Goal: Task Accomplishment & Management: Manage account settings

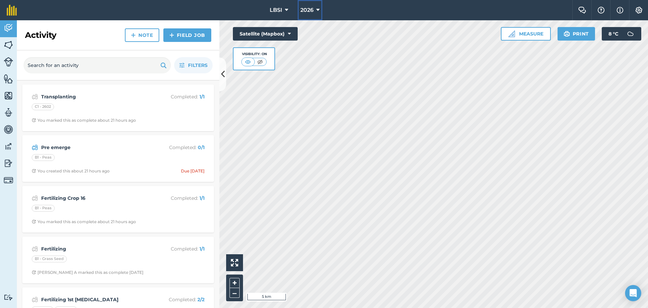
click at [320, 8] on icon at bounding box center [317, 10] width 3 height 8
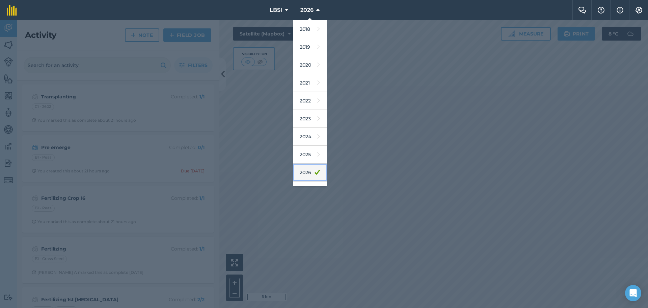
click at [310, 172] on link "2026" at bounding box center [310, 172] width 34 height 18
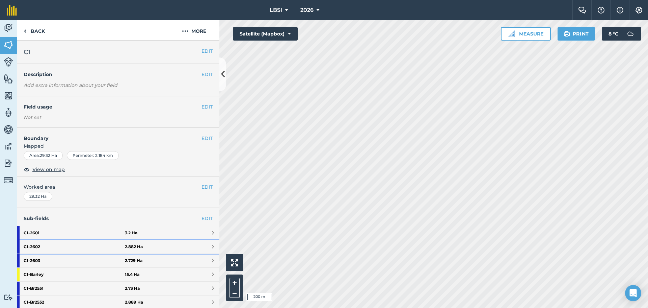
click at [65, 245] on strong "C1 - 2602" at bounding box center [74, 247] width 101 height 14
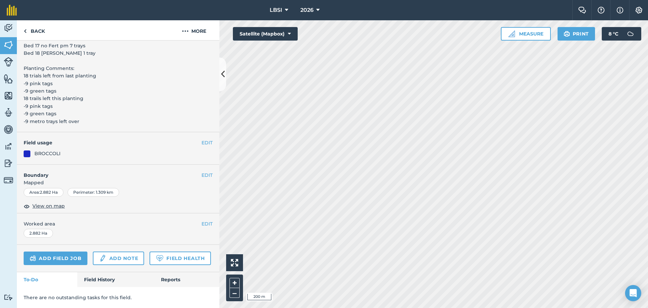
scroll to position [323, 0]
click at [70, 251] on link "Add field job" at bounding box center [56, 258] width 64 height 14
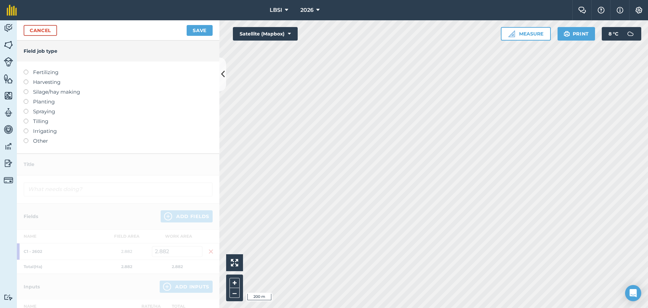
click at [26, 109] on label at bounding box center [28, 109] width 9 height 0
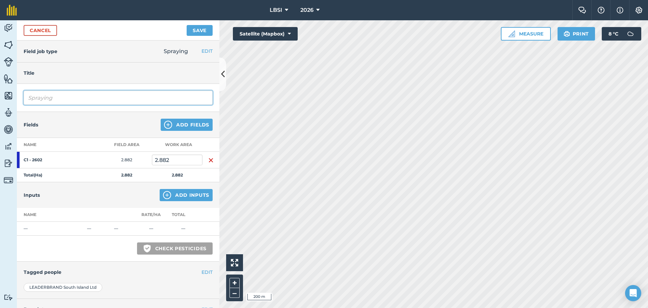
click at [58, 96] on input "Spraying" at bounding box center [118, 98] width 189 height 14
type input "S"
type input "Slug bait"
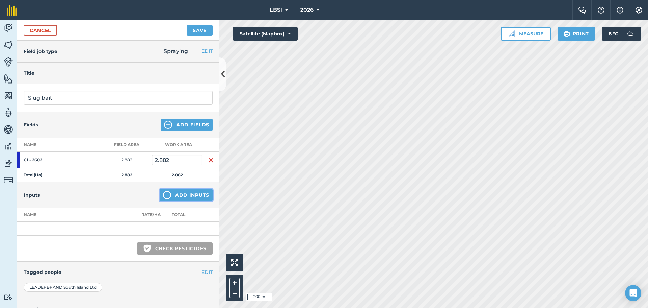
click at [163, 195] on img at bounding box center [167, 195] width 8 height 8
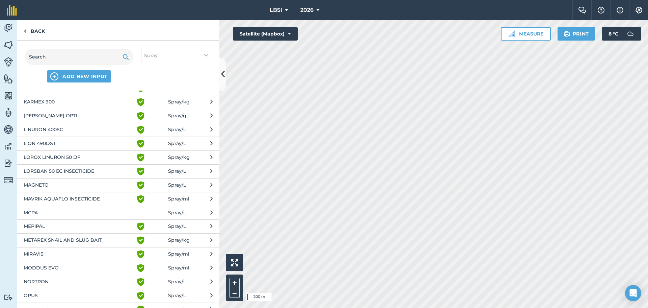
scroll to position [574, 0]
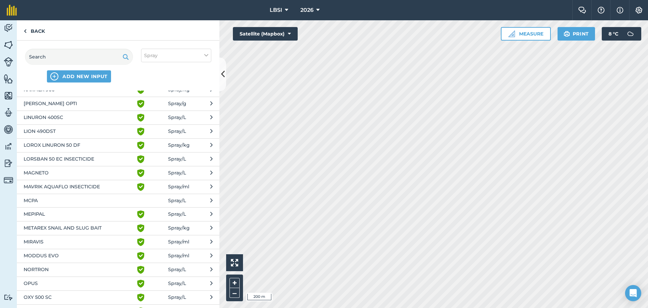
click at [68, 228] on span "METAREX SNAIL AND SLUG BAIT" at bounding box center [79, 228] width 110 height 8
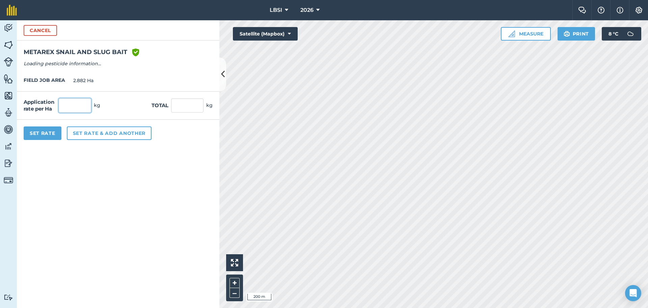
click at [86, 103] on input "text" at bounding box center [75, 105] width 32 height 14
type input "6"
type input "17.292"
click at [49, 131] on button "Set Rate" at bounding box center [43, 133] width 38 height 14
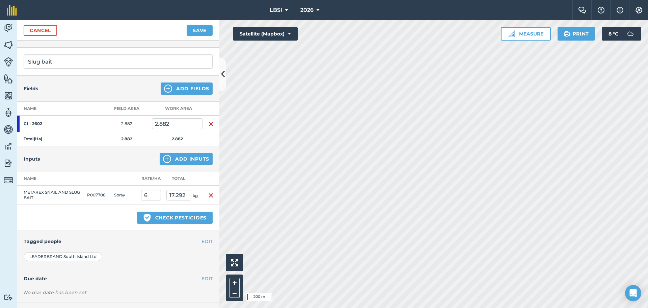
scroll to position [67, 0]
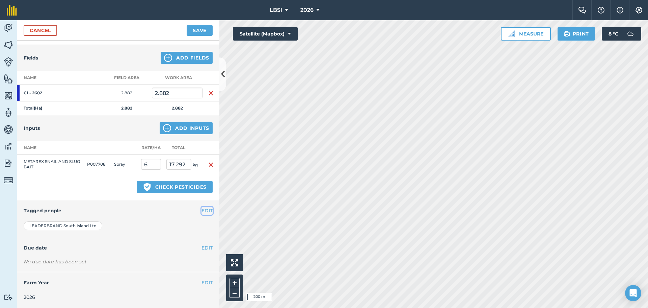
click at [205, 211] on button "EDIT" at bounding box center [207, 210] width 11 height 7
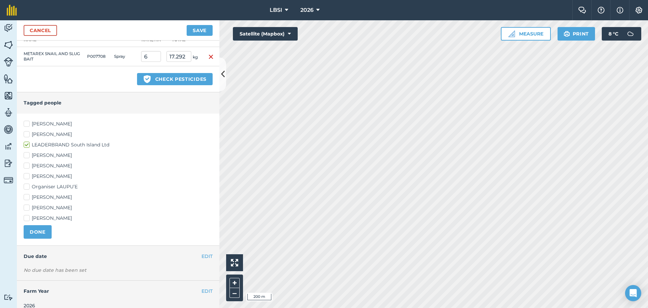
scroll to position [183, 0]
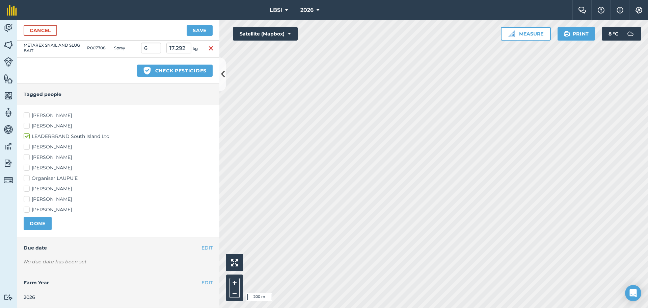
click at [26, 166] on label "[PERSON_NAME]" at bounding box center [118, 167] width 189 height 7
click at [26, 166] on input "[PERSON_NAME]" at bounding box center [26, 166] width 4 height 4
checkbox input "true"
click at [26, 200] on label "[PERSON_NAME]" at bounding box center [118, 199] width 189 height 7
click at [26, 200] on input "[PERSON_NAME]" at bounding box center [26, 198] width 4 height 4
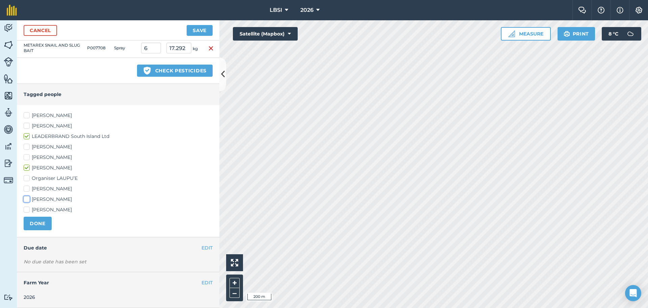
checkbox input "true"
click at [25, 208] on label "[PERSON_NAME]" at bounding box center [118, 209] width 189 height 7
click at [25, 208] on input "[PERSON_NAME]" at bounding box center [26, 208] width 4 height 4
checkbox input "true"
click at [26, 114] on label "[PERSON_NAME]" at bounding box center [118, 115] width 189 height 7
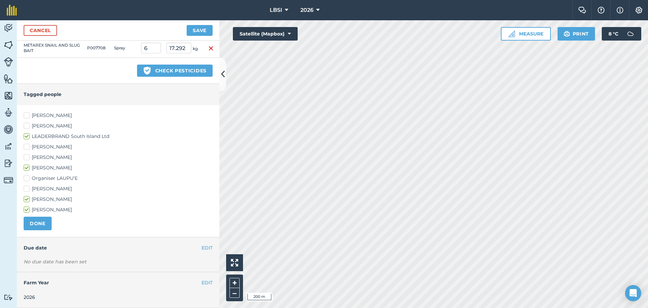
click at [26, 114] on input "[PERSON_NAME]" at bounding box center [26, 114] width 4 height 4
checkbox input "true"
click at [34, 224] on button "DONE" at bounding box center [38, 223] width 28 height 14
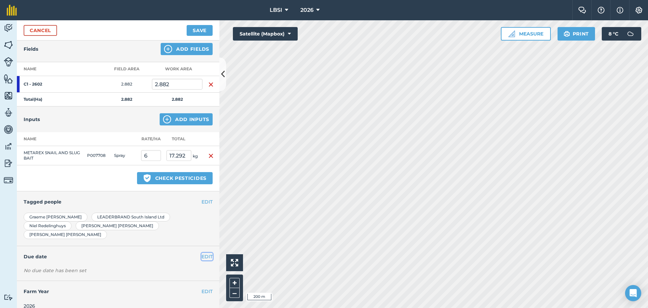
click at [202, 253] on button "EDIT" at bounding box center [207, 256] width 11 height 7
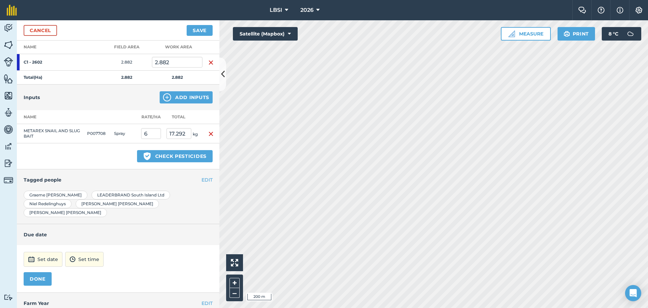
scroll to position [109, 0]
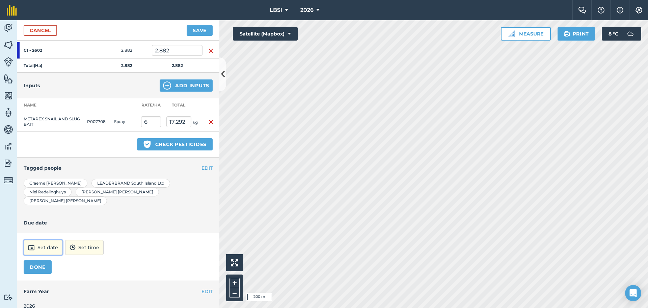
click at [46, 240] on button "Set date" at bounding box center [43, 247] width 39 height 15
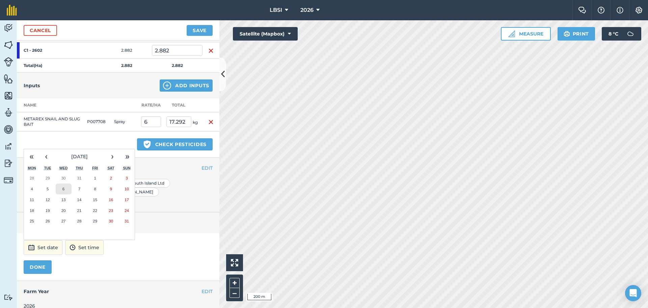
click at [67, 183] on button "6" at bounding box center [64, 188] width 16 height 11
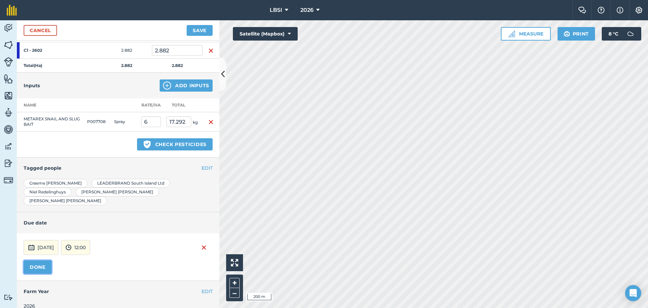
click at [35, 260] on button "DONE" at bounding box center [38, 267] width 28 height 14
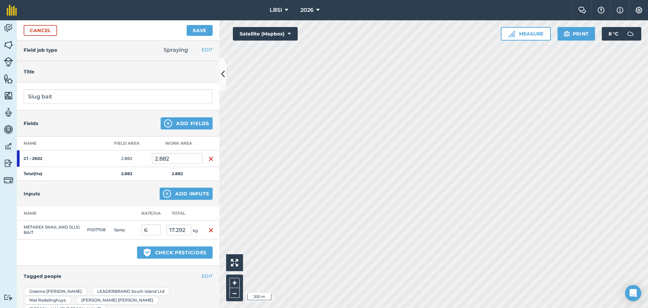
scroll to position [0, 0]
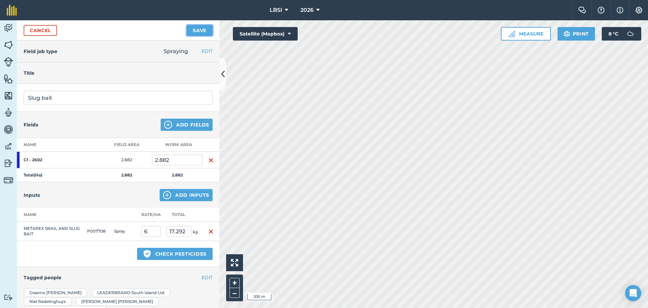
click at [199, 31] on button "Save" at bounding box center [200, 30] width 26 height 11
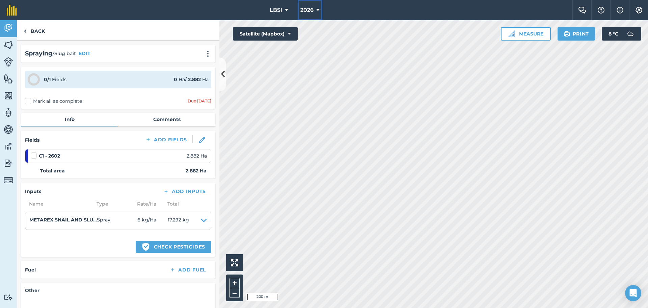
click at [317, 10] on icon at bounding box center [317, 10] width 3 height 8
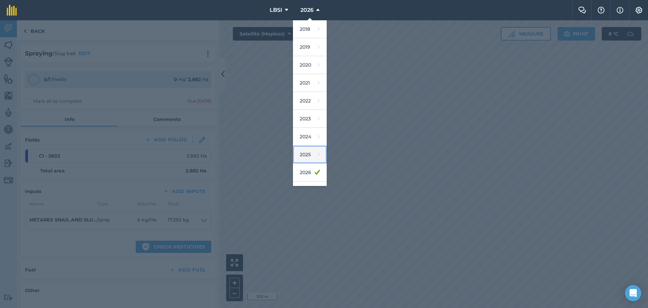
click at [305, 153] on link "2025" at bounding box center [310, 155] width 34 height 18
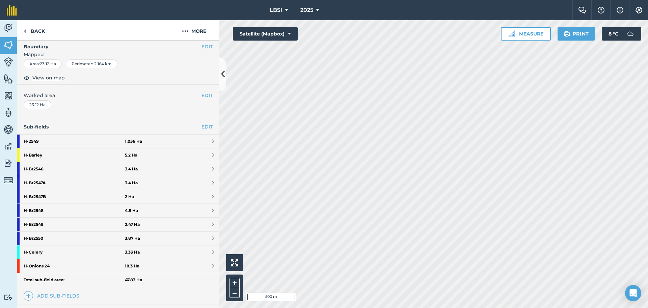
scroll to position [135, 0]
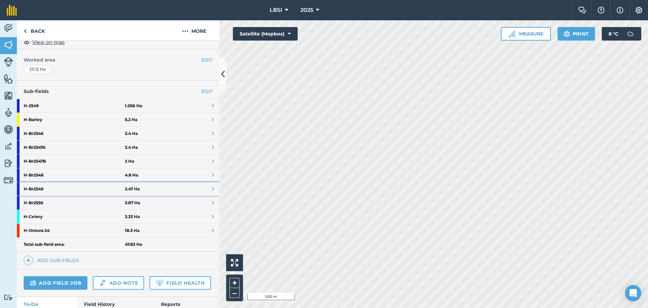
click at [64, 186] on strong "H - Br2549" at bounding box center [74, 189] width 101 height 14
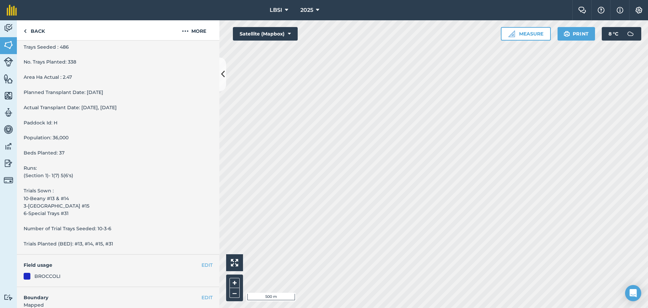
scroll to position [277, 0]
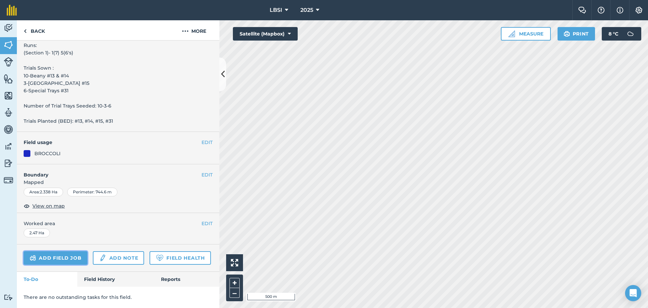
click at [59, 251] on link "Add field job" at bounding box center [56, 258] width 64 height 14
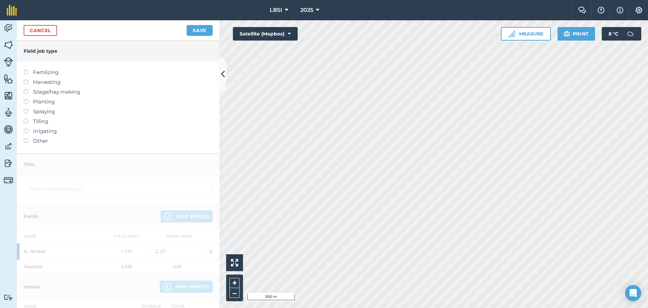
click at [25, 109] on label at bounding box center [28, 109] width 9 height 0
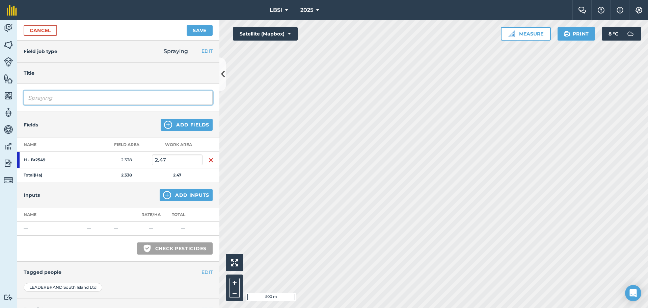
click at [55, 96] on input "Spraying" at bounding box center [118, 98] width 189 height 14
type input "S"
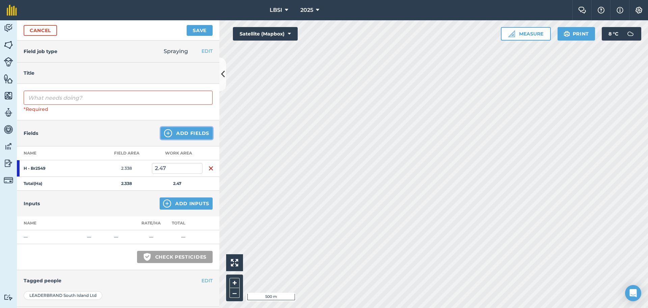
click at [164, 133] on img at bounding box center [168, 133] width 8 height 8
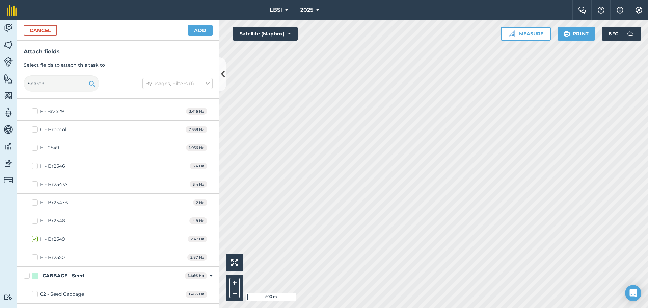
scroll to position [1283, 0]
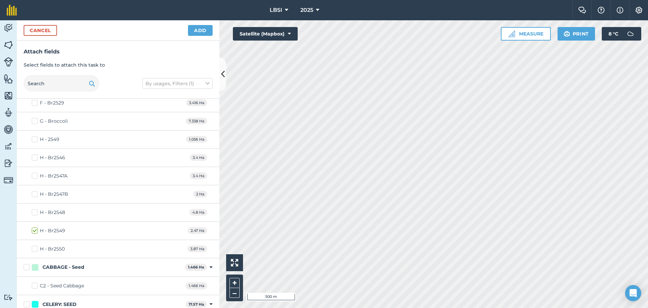
click at [67, 248] on div "H - Br2550 3.87 Ha" at bounding box center [118, 249] width 203 height 18
click at [33, 251] on label "H - Br2550" at bounding box center [48, 248] width 33 height 7
click at [33, 250] on input "H - Br2550" at bounding box center [34, 247] width 4 height 4
checkbox input "true"
click at [35, 230] on label "H - Br2549" at bounding box center [48, 230] width 33 height 7
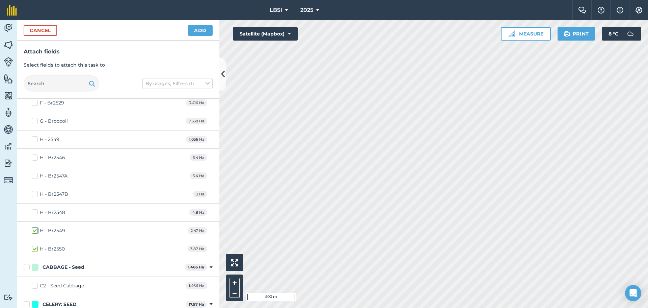
click at [35, 230] on input "H - Br2549" at bounding box center [34, 229] width 4 height 4
checkbox input "false"
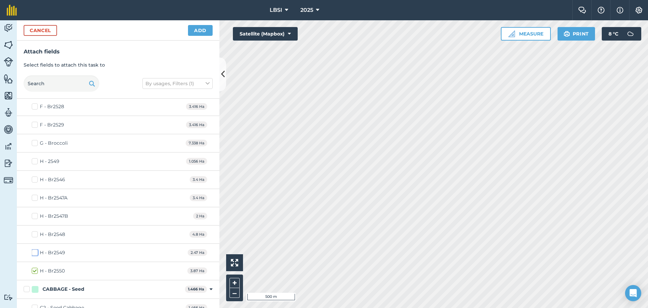
scroll to position [1250, 0]
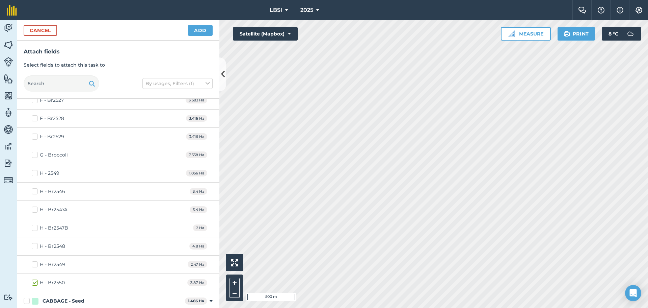
click at [35, 174] on label "H - 2549" at bounding box center [46, 173] width 28 height 7
click at [35, 174] on input "H - 2549" at bounding box center [34, 172] width 4 height 4
checkbox input "true"
click at [204, 30] on button "Add" at bounding box center [200, 30] width 25 height 11
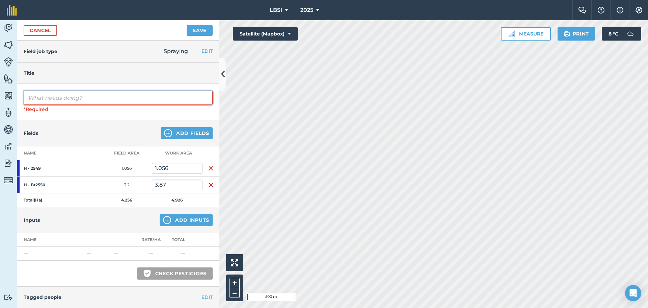
click at [92, 98] on input "text" at bounding box center [118, 98] width 189 height 14
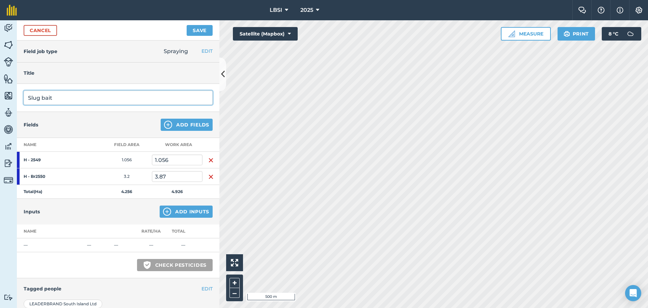
type input "Slug bait"
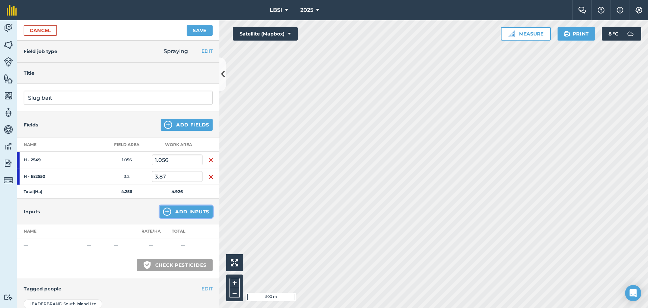
click at [163, 210] on img at bounding box center [167, 211] width 8 height 8
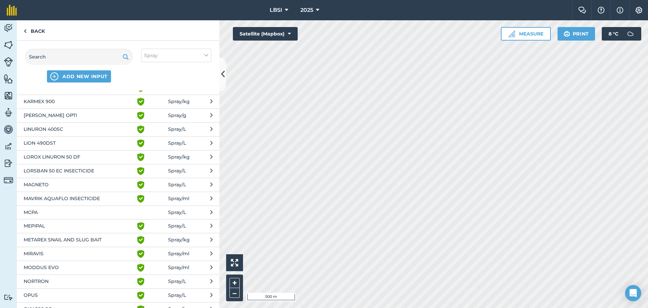
scroll to position [574, 0]
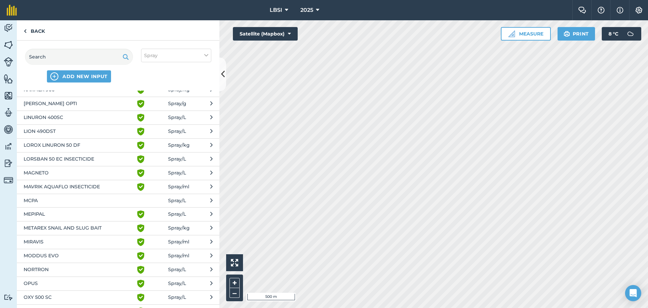
click at [101, 230] on span "METAREX SNAIL AND SLUG BAIT" at bounding box center [79, 228] width 110 height 8
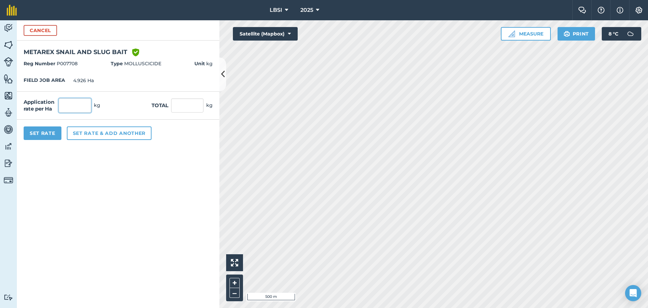
click at [66, 103] on input "text" at bounding box center [75, 105] width 32 height 14
type input "6"
type input "29.556"
click at [33, 136] on button "Set Rate" at bounding box center [43, 133] width 38 height 14
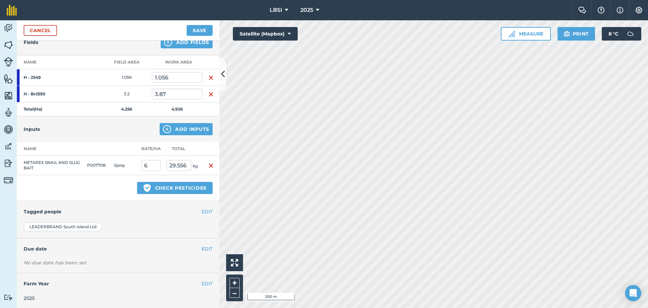
scroll to position [83, 0]
click at [202, 209] on button "EDIT" at bounding box center [207, 210] width 11 height 7
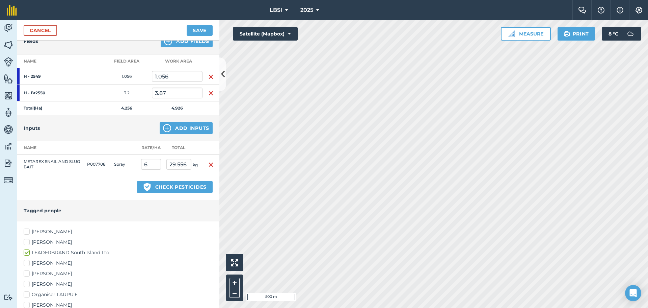
click at [26, 232] on label "[PERSON_NAME]" at bounding box center [118, 231] width 189 height 7
click at [26, 232] on input "[PERSON_NAME]" at bounding box center [26, 230] width 4 height 4
checkbox input "true"
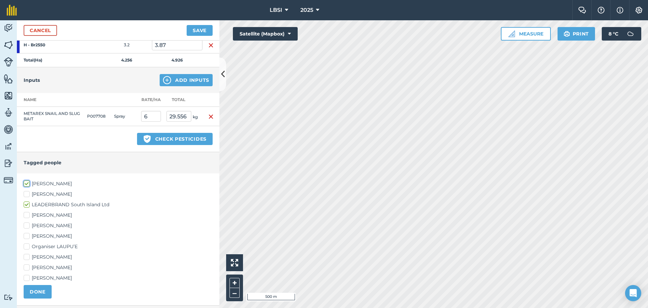
scroll to position [200, 0]
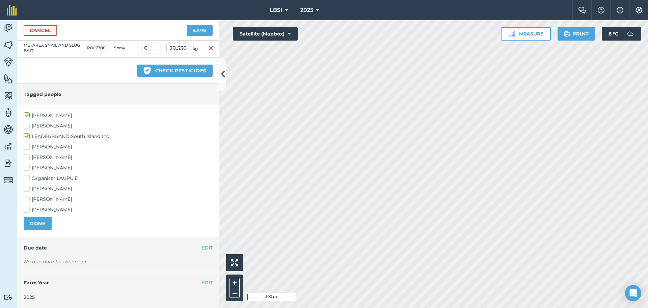
click at [25, 200] on label "[PERSON_NAME]" at bounding box center [118, 199] width 189 height 7
click at [25, 200] on input "[PERSON_NAME]" at bounding box center [26, 198] width 4 height 4
checkbox input "true"
click at [26, 168] on label "[PERSON_NAME]" at bounding box center [118, 167] width 189 height 7
click at [26, 168] on input "[PERSON_NAME]" at bounding box center [26, 166] width 4 height 4
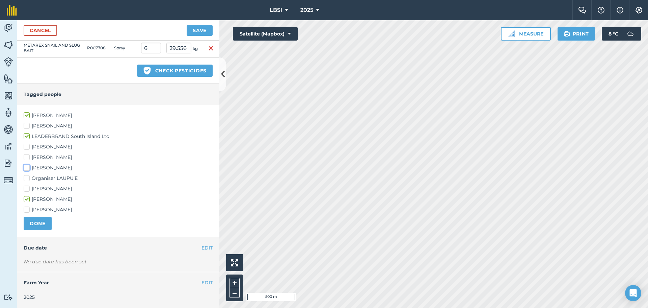
checkbox input "true"
click at [27, 208] on label "[PERSON_NAME]" at bounding box center [118, 209] width 189 height 7
click at [27, 208] on input "[PERSON_NAME]" at bounding box center [26, 208] width 4 height 4
checkbox input "true"
click at [204, 246] on button "EDIT" at bounding box center [207, 247] width 11 height 7
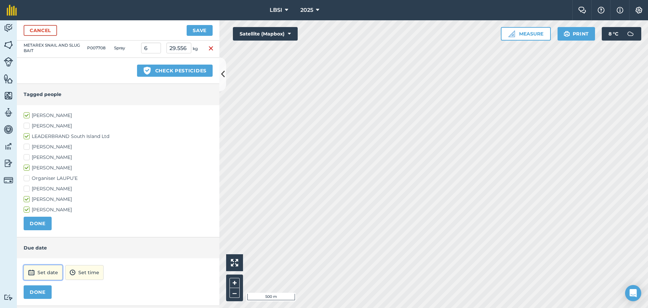
click at [36, 274] on button "Set date" at bounding box center [43, 272] width 39 height 15
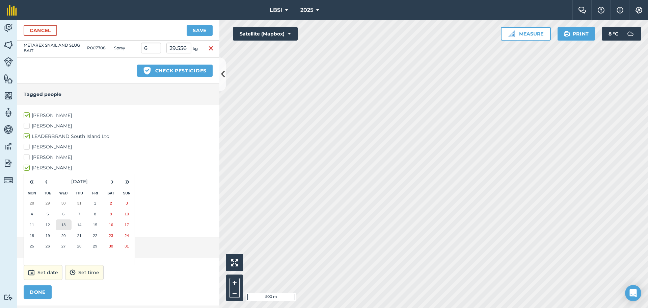
click at [67, 226] on button "13" at bounding box center [64, 224] width 16 height 11
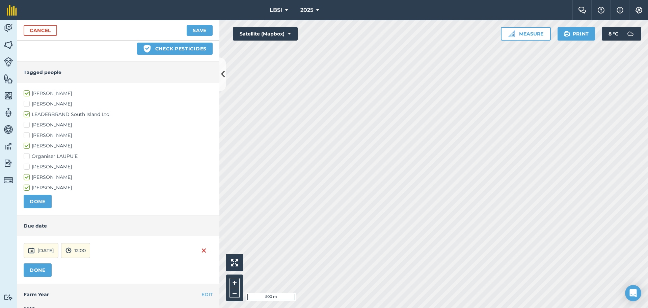
scroll to position [233, 0]
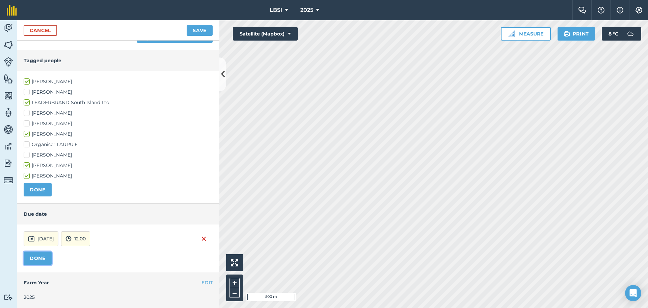
click at [36, 255] on button "DONE" at bounding box center [38, 258] width 28 height 14
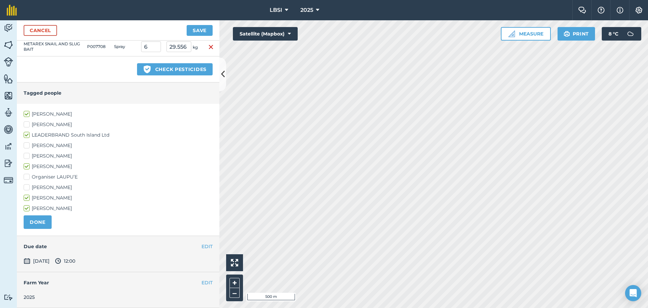
scroll to position [201, 0]
drag, startPoint x: 201, startPoint y: 32, endPoint x: 195, endPoint y: 49, distance: 17.5
click at [201, 33] on button "Save" at bounding box center [200, 30] width 26 height 11
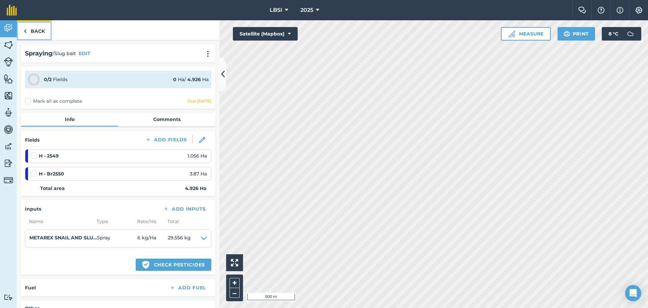
click at [27, 33] on link "Back" at bounding box center [34, 30] width 35 height 20
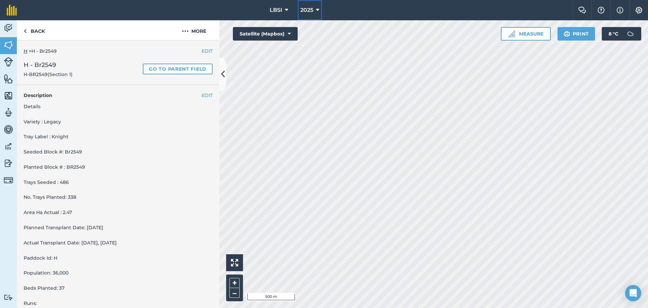
click at [319, 10] on icon at bounding box center [317, 10] width 3 height 8
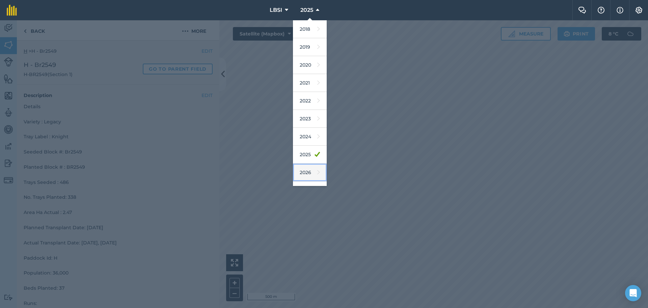
click at [317, 172] on icon at bounding box center [318, 172] width 3 height 9
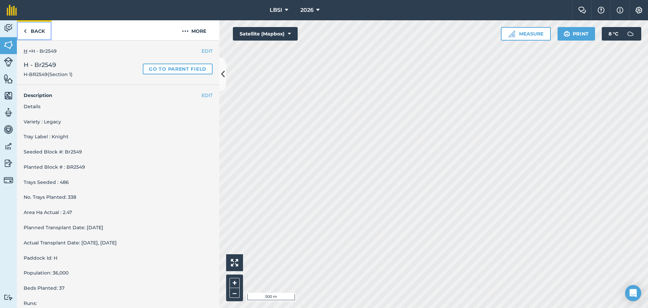
click at [27, 30] on link "Back" at bounding box center [34, 30] width 35 height 20
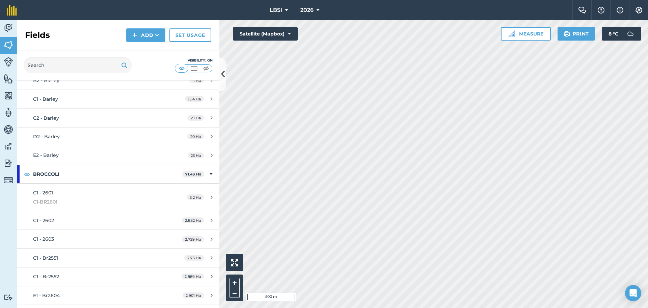
scroll to position [169, 0]
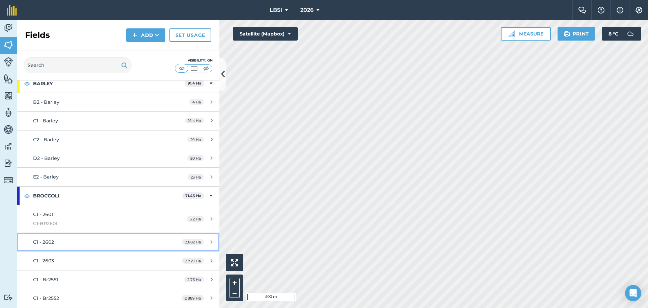
click at [85, 244] on div "C1 - 2602" at bounding box center [96, 241] width 127 height 7
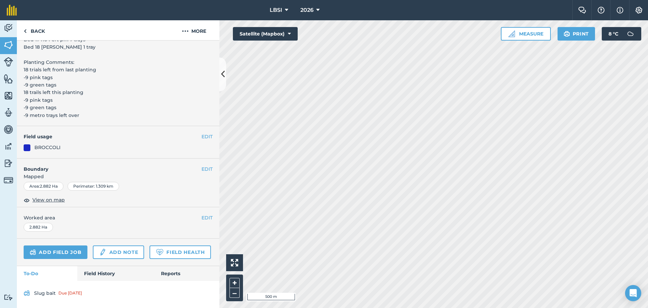
scroll to position [329, 0]
click at [68, 293] on div "Due [DATE]" at bounding box center [70, 292] width 24 height 5
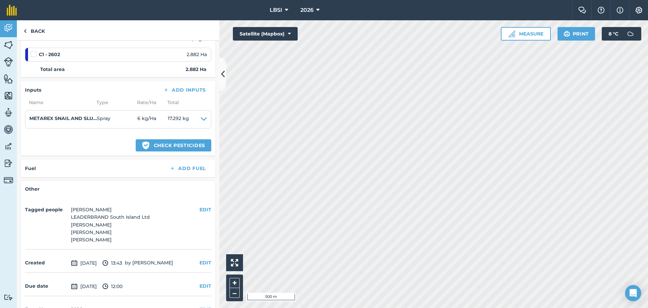
scroll to position [120, 0]
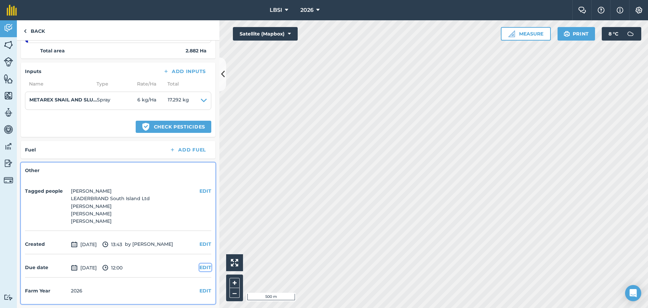
click at [201, 268] on button "EDIT" at bounding box center [206, 266] width 12 height 7
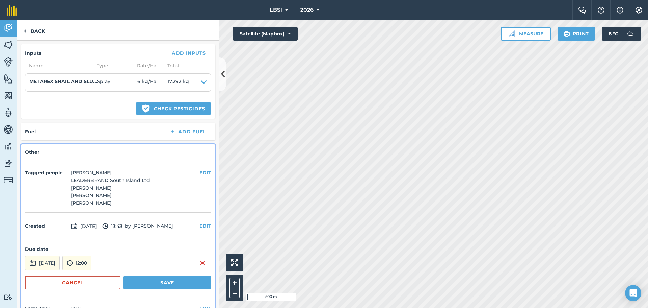
scroll to position [156, 0]
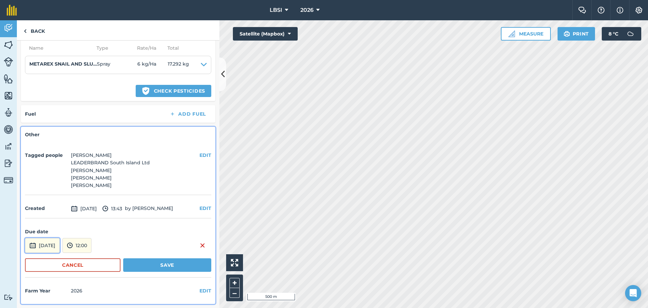
click at [51, 249] on button "[DATE]" at bounding box center [42, 245] width 35 height 15
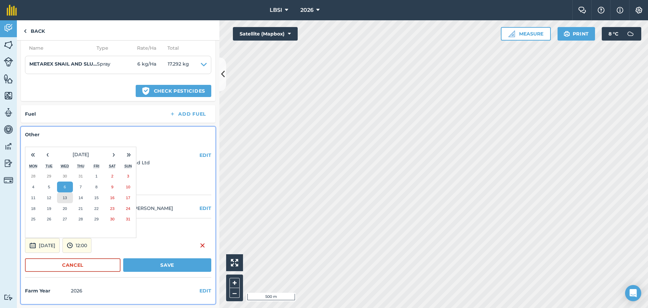
click at [67, 200] on button "13" at bounding box center [65, 197] width 16 height 11
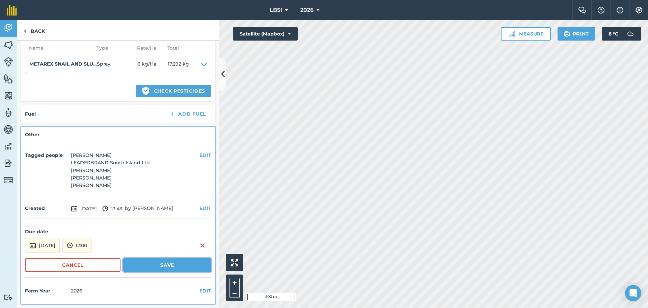
click at [141, 264] on button "Save" at bounding box center [167, 265] width 88 height 14
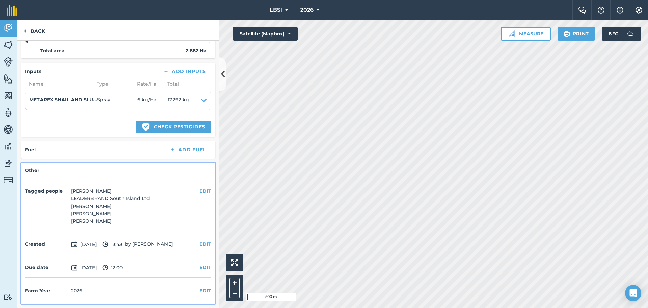
scroll to position [0, 0]
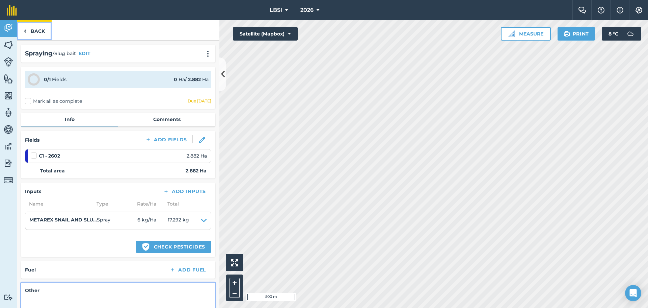
click at [25, 30] on img at bounding box center [25, 31] width 3 height 8
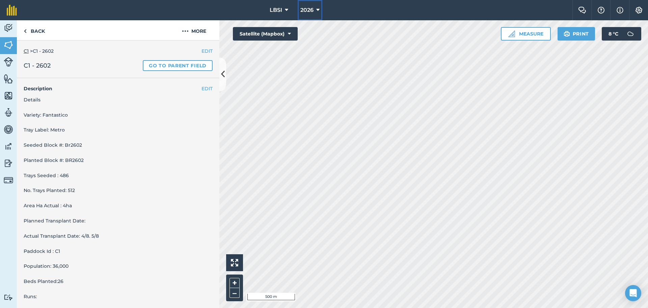
click at [317, 10] on icon at bounding box center [317, 10] width 3 height 8
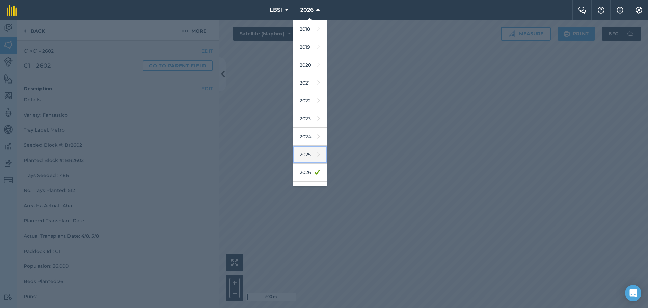
click at [300, 152] on link "2025" at bounding box center [310, 155] width 34 height 18
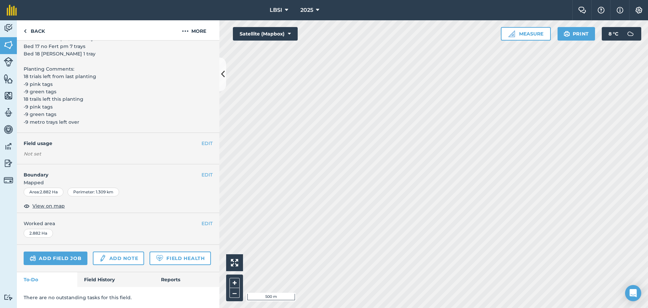
scroll to position [322, 0]
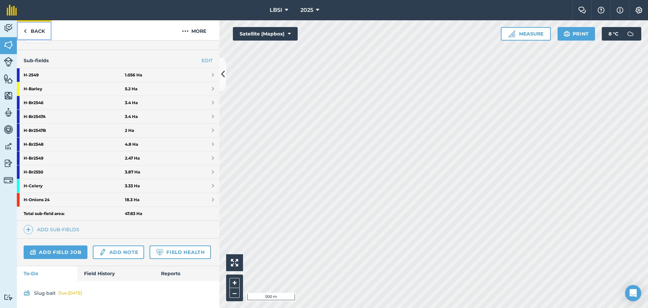
click at [23, 30] on link "Back" at bounding box center [34, 30] width 35 height 20
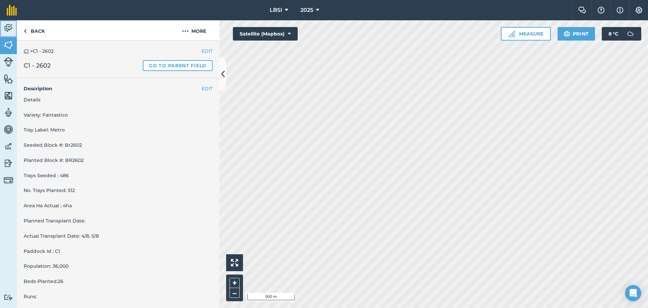
click at [14, 28] on link "Activity" at bounding box center [8, 28] width 17 height 17
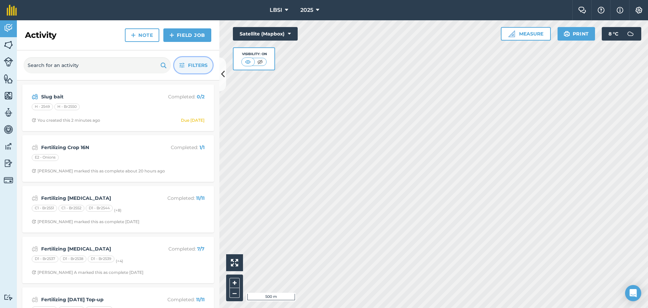
click at [198, 65] on span "Filters" at bounding box center [198, 64] width 20 height 7
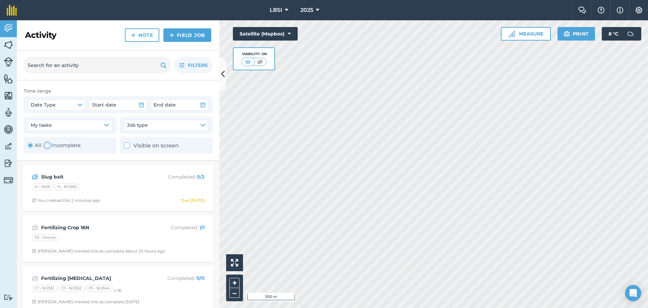
click at [47, 145] on div "Toggle Activity" at bounding box center [47, 145] width 5 height 5
radio input "false"
radio input "true"
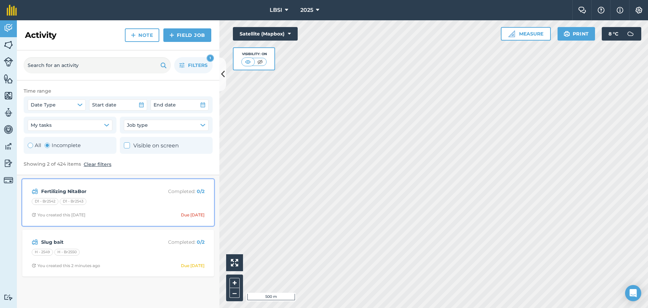
click at [109, 199] on div "D1 - Br2542 D1 - Br2543" at bounding box center [118, 202] width 173 height 9
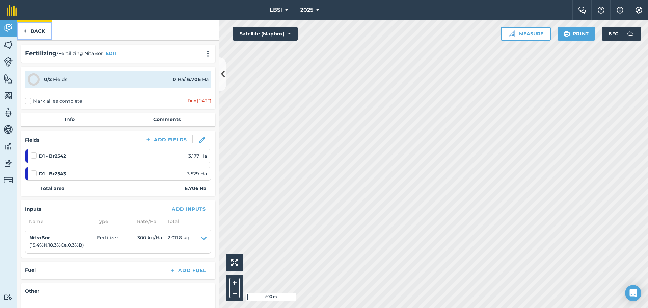
click at [28, 31] on link "Back" at bounding box center [34, 30] width 35 height 20
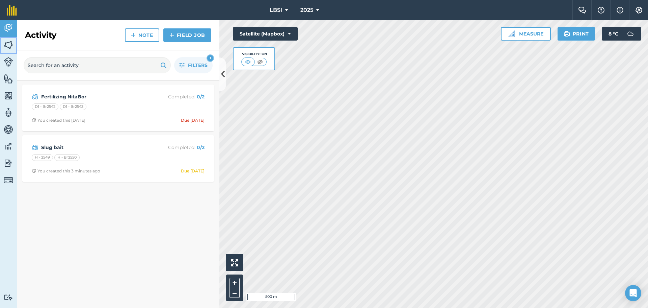
click at [5, 43] on img at bounding box center [8, 45] width 9 height 10
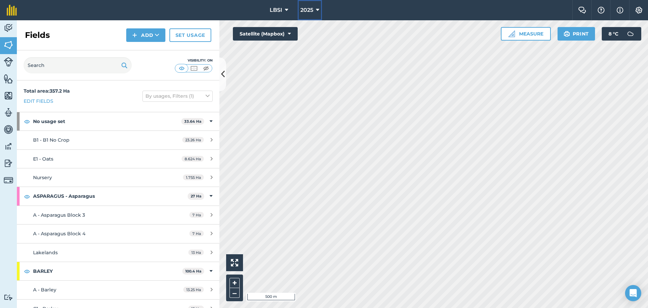
click at [318, 10] on icon at bounding box center [317, 10] width 3 height 8
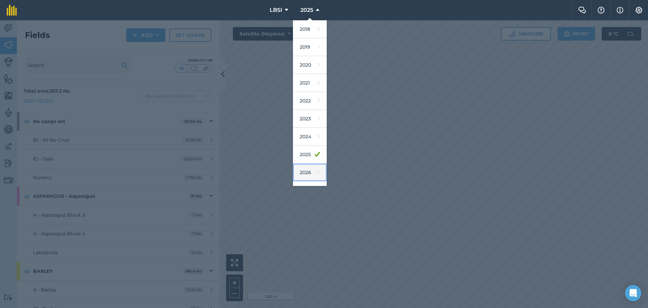
click at [307, 173] on link "2026" at bounding box center [310, 172] width 34 height 18
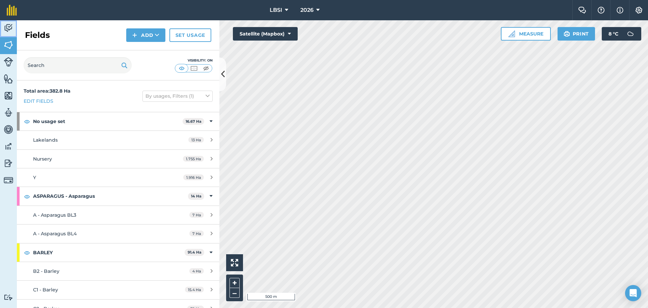
click at [8, 29] on img at bounding box center [8, 28] width 9 height 10
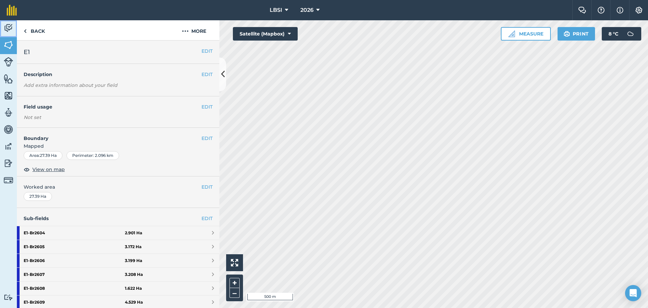
click at [7, 30] on img at bounding box center [8, 28] width 9 height 10
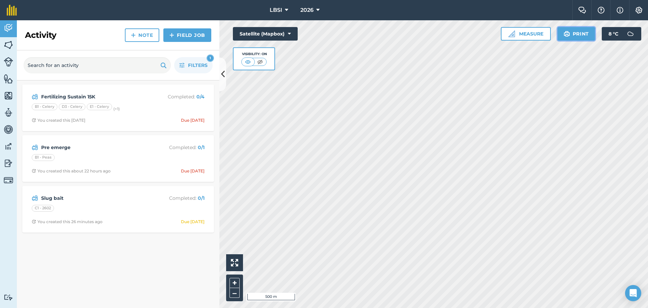
click at [569, 33] on img at bounding box center [567, 34] width 6 height 8
click at [571, 36] on button "Print" at bounding box center [577, 34] width 38 height 14
